Goal: Find contact information: Find contact information

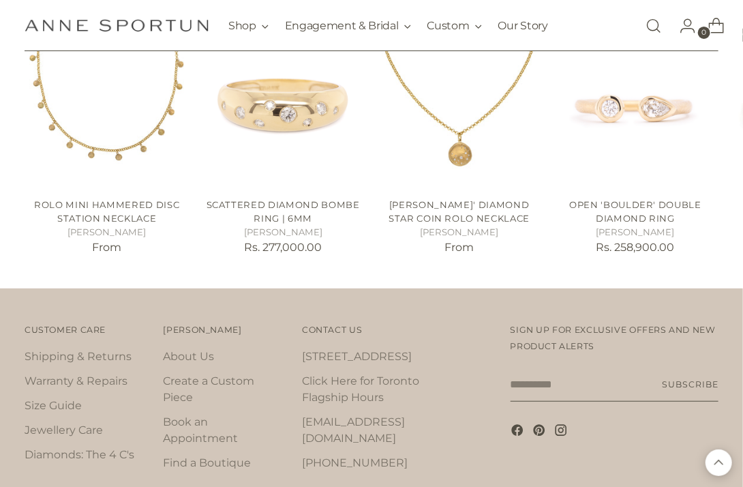
scroll to position [2060, 0]
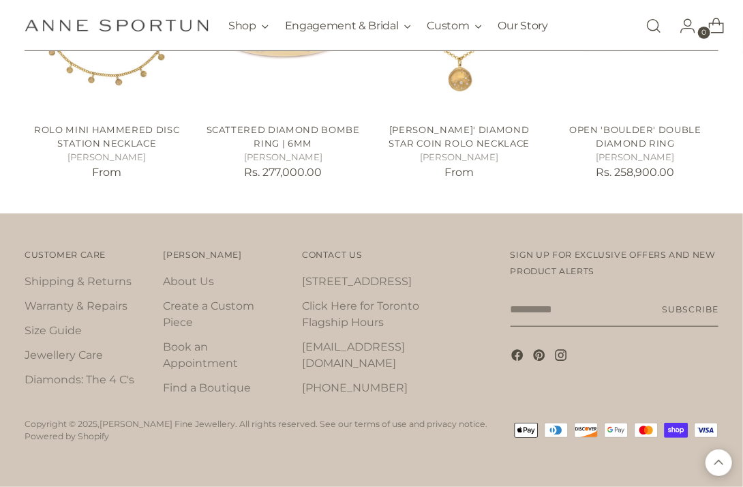
click at [326, 251] on span "Contact Us" at bounding box center [332, 254] width 60 height 10
click at [185, 278] on link "About Us" at bounding box center [189, 281] width 51 height 13
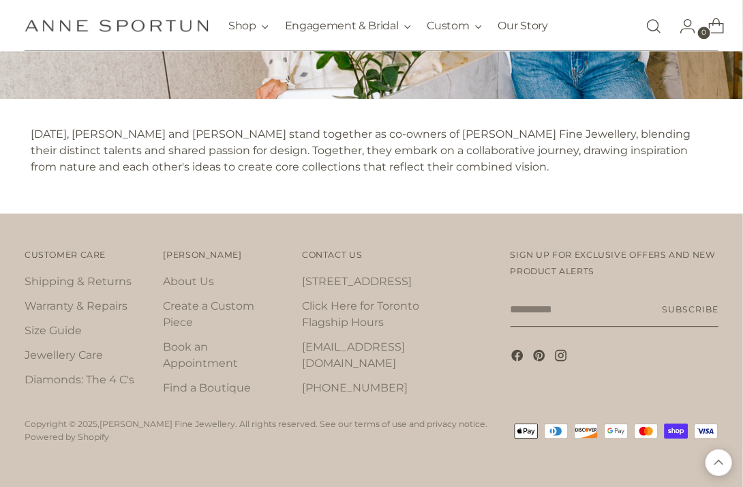
scroll to position [1235, 0]
click at [662, 31] on link "Open search modal" at bounding box center [653, 25] width 27 height 27
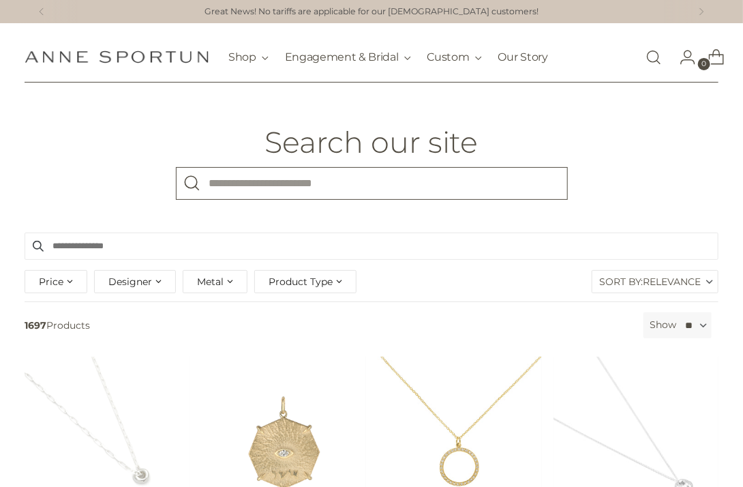
click at [258, 177] on input "What are you looking for?" at bounding box center [372, 183] width 392 height 33
type input "*******"
click at [176, 167] on button "Search" at bounding box center [192, 183] width 33 height 33
